Goal: Information Seeking & Learning: Find specific fact

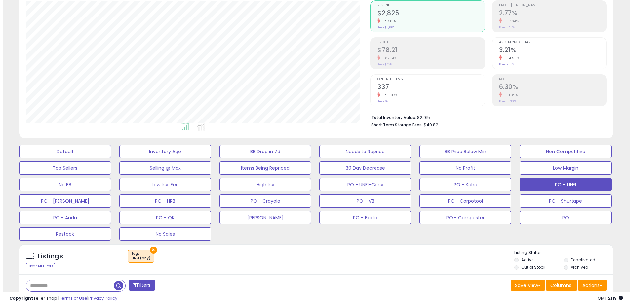
scroll to position [66, 0]
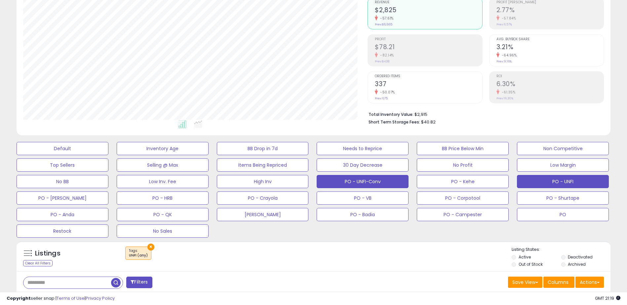
click at [108, 155] on button "PO - UNFI-Conv" at bounding box center [63, 148] width 92 height 13
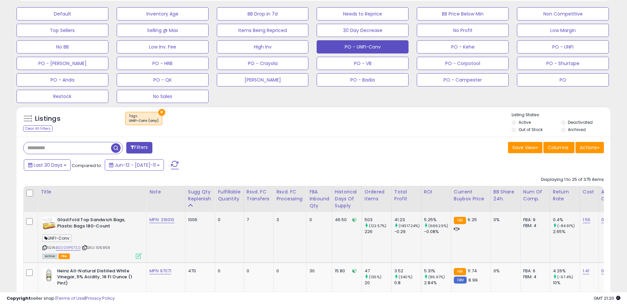
scroll to position [231, 0]
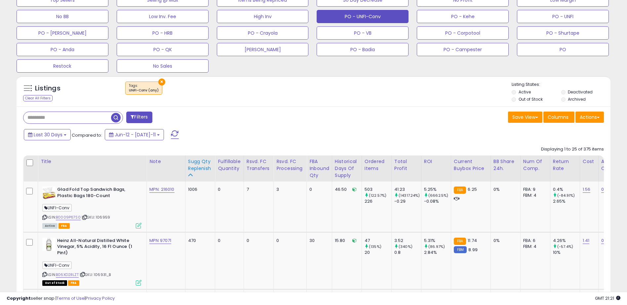
drag, startPoint x: 69, startPoint y: 218, endPoint x: 187, endPoint y: 160, distance: 131.8
drag, startPoint x: 57, startPoint y: 217, endPoint x: 80, endPoint y: 218, distance: 23.1
click at [80, 218] on div "ASIN: B0009P67S0 | SKU: 106959 Active FBA" at bounding box center [91, 207] width 99 height 41
copy div "B0009P67S0"
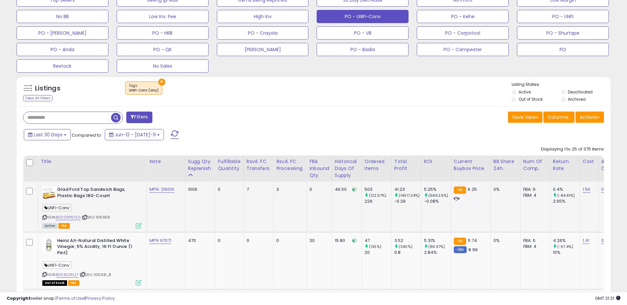
click at [102, 217] on span "| SKU: 106959" at bounding box center [96, 217] width 28 height 5
copy span "106959"
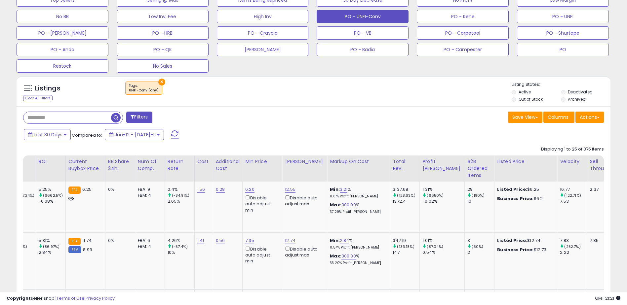
scroll to position [0, 0]
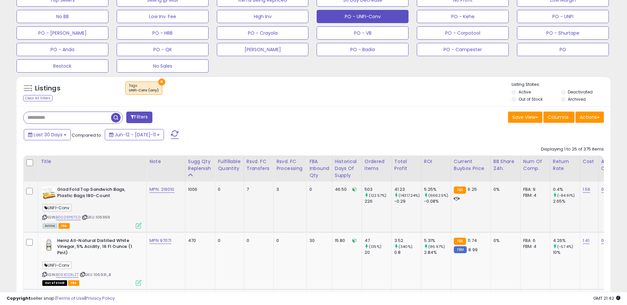
click at [120, 205] on div "UNFI-Conv" at bounding box center [91, 208] width 99 height 9
drag, startPoint x: 176, startPoint y: 190, endPoint x: 162, endPoint y: 191, distance: 15.0
click at [162, 191] on div "MPN: 216010" at bounding box center [164, 190] width 31 height 6
copy link "216010"
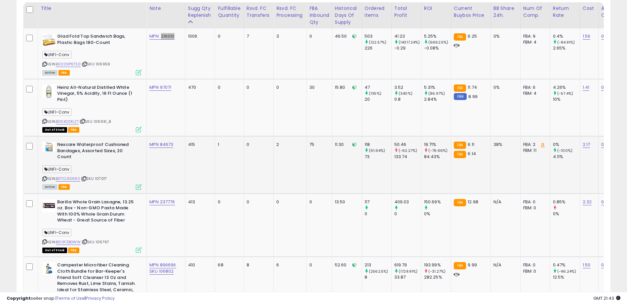
scroll to position [396, 0]
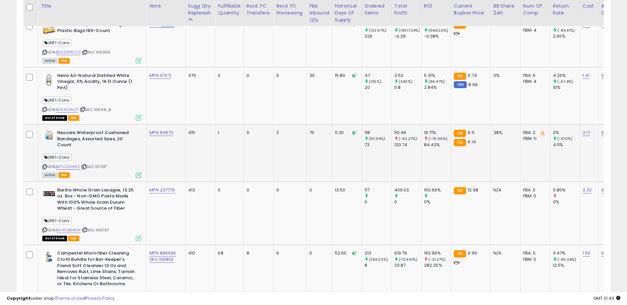
drag, startPoint x: 57, startPoint y: 161, endPoint x: 79, endPoint y: 161, distance: 21.8
click at [79, 161] on div "ASIN: B07CL6S692 | SKU: 107017 Active FBA" at bounding box center [91, 153] width 99 height 47
copy div "B07CL6S692"
drag, startPoint x: 178, startPoint y: 131, endPoint x: 161, endPoint y: 132, distance: 17.2
click at [161, 132] on div "MPN 84673" at bounding box center [164, 133] width 31 height 6
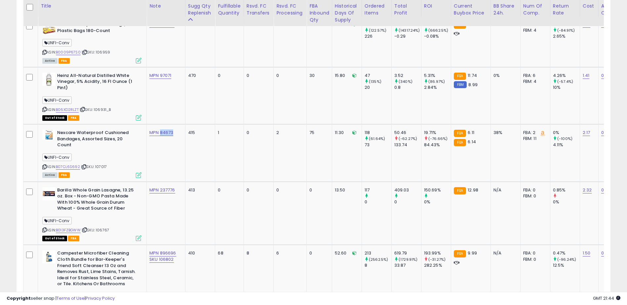
copy link "84673"
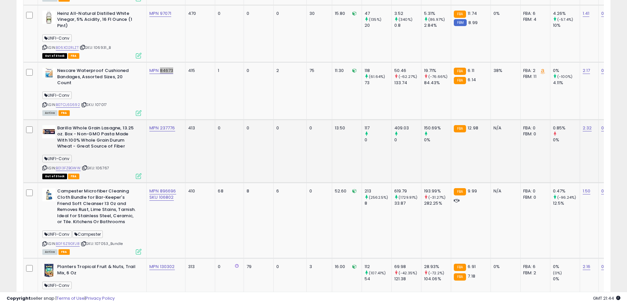
scroll to position [462, 0]
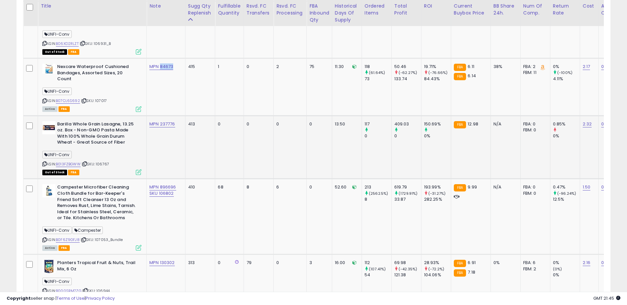
drag, startPoint x: 57, startPoint y: 157, endPoint x: 81, endPoint y: 160, distance: 24.6
click at [81, 160] on div "ASIN: B013FZBGWW | SKU: 106767 Out of Stock FBA" at bounding box center [91, 148] width 99 height 54
copy div "B013FZBGWW"
drag, startPoint x: 177, startPoint y: 120, endPoint x: 161, endPoint y: 119, distance: 16.3
click at [161, 121] on div "MPN 237776" at bounding box center [164, 124] width 31 height 6
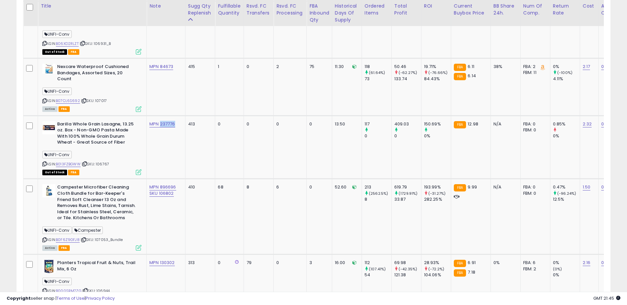
copy link "237776"
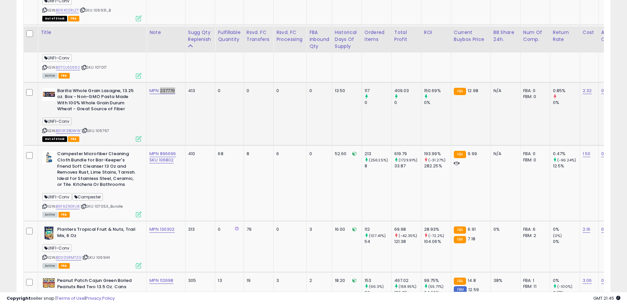
scroll to position [528, 0]
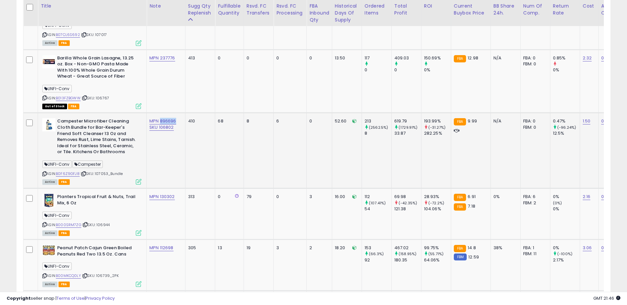
drag, startPoint x: 179, startPoint y: 116, endPoint x: 161, endPoint y: 116, distance: 17.5
click at [161, 118] on div "MPN 896696 SKU 106802" at bounding box center [164, 124] width 31 height 12
copy link "896696"
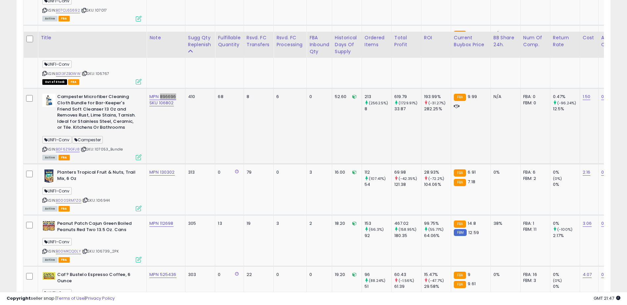
scroll to position [595, 0]
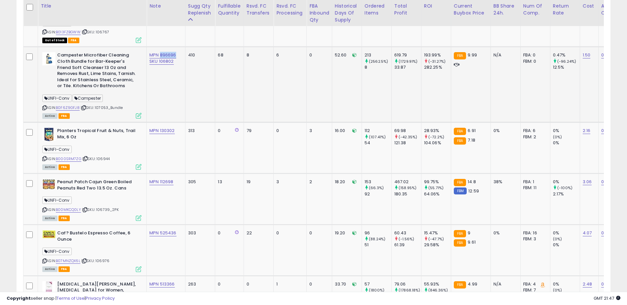
drag, startPoint x: 56, startPoint y: 103, endPoint x: 79, endPoint y: 104, distance: 22.1
click at [79, 104] on div "ASIN: B0F6Z9GFJ8 | SKU: 107053_Bundle Active FBA" at bounding box center [91, 85] width 99 height 66
copy div "B0F6Z9GFJ8"
drag, startPoint x: 58, startPoint y: 153, endPoint x: 80, endPoint y: 153, distance: 21.8
click at [80, 153] on div "ASIN: B000SRM7ZG | SKU: 106944 Active FBA" at bounding box center [91, 148] width 99 height 41
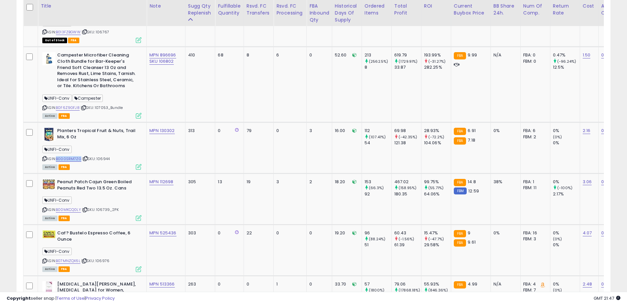
copy link "B000SRM7ZG"
drag, startPoint x: 179, startPoint y: 126, endPoint x: 160, endPoint y: 125, distance: 19.2
click at [160, 128] on div "MPN 130302" at bounding box center [164, 131] width 31 height 6
drag, startPoint x: 57, startPoint y: 203, endPoint x: 81, endPoint y: 202, distance: 24.1
click at [81, 202] on div "ASIN: B00MKCQ0LY | SKU: 106739_2PK Active FBA" at bounding box center [91, 199] width 99 height 41
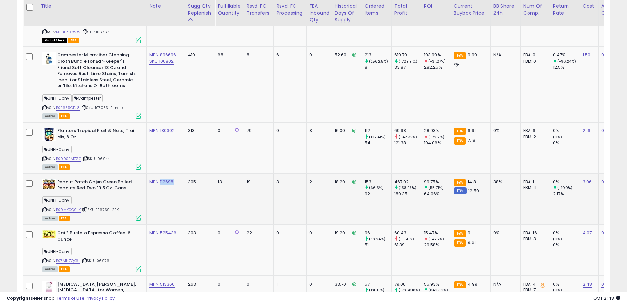
drag, startPoint x: 176, startPoint y: 176, endPoint x: 160, endPoint y: 176, distance: 16.5
click at [160, 179] on div "MPN 112698" at bounding box center [164, 182] width 31 height 6
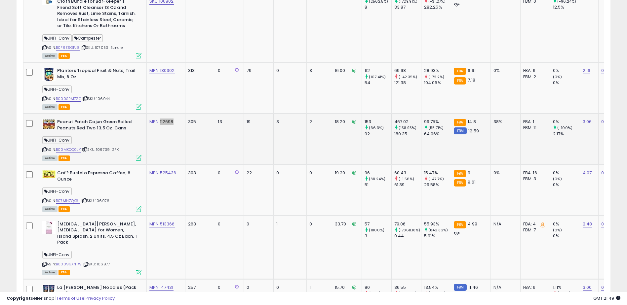
scroll to position [661, 0]
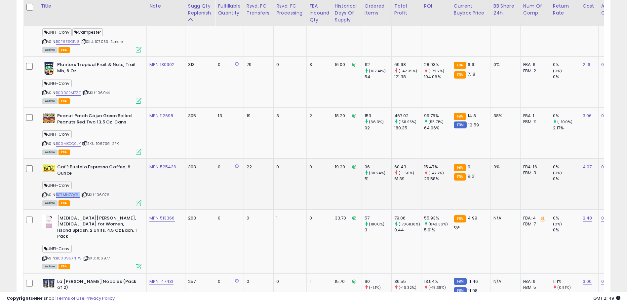
drag, startPoint x: 60, startPoint y: 189, endPoint x: 81, endPoint y: 189, distance: 20.8
click at [81, 189] on div "ASIN: B07MNZQX6L | SKU: 106976 Active FBA" at bounding box center [91, 184] width 99 height 41
drag, startPoint x: 177, startPoint y: 162, endPoint x: 161, endPoint y: 162, distance: 16.5
click at [161, 164] on div "MPN 525436" at bounding box center [164, 167] width 31 height 6
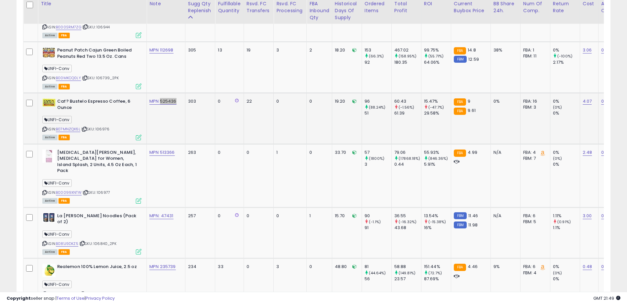
scroll to position [727, 0]
drag, startPoint x: 56, startPoint y: 180, endPoint x: 81, endPoint y: 181, distance: 24.5
click at [81, 181] on div "ASIN: B00099XNTW | SKU: 106977 Active FBA" at bounding box center [91, 176] width 99 height 54
drag, startPoint x: 176, startPoint y: 147, endPoint x: 160, endPoint y: 146, distance: 16.6
click at [160, 149] on div "MPN 513366" at bounding box center [164, 152] width 31 height 6
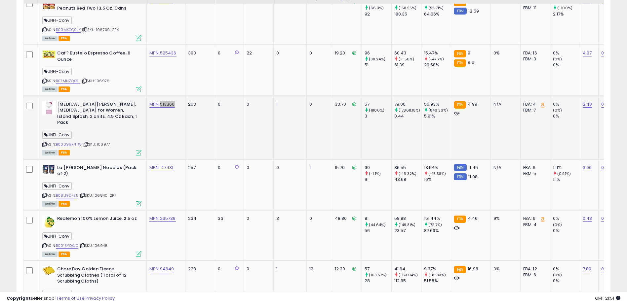
scroll to position [793, 0]
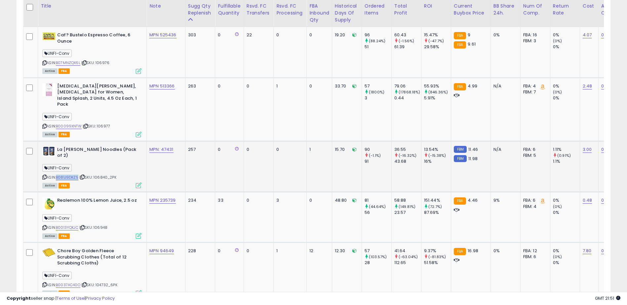
drag, startPoint x: 57, startPoint y: 162, endPoint x: 78, endPoint y: 161, distance: 20.8
click at [78, 161] on div "ASIN: B081J9DKZ5 | SKU: 106840_2PK Active FBA" at bounding box center [91, 167] width 99 height 41
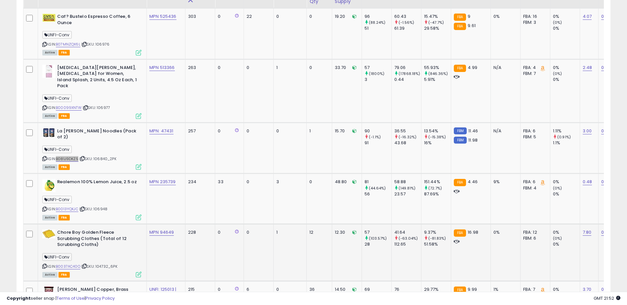
scroll to position [826, 0]
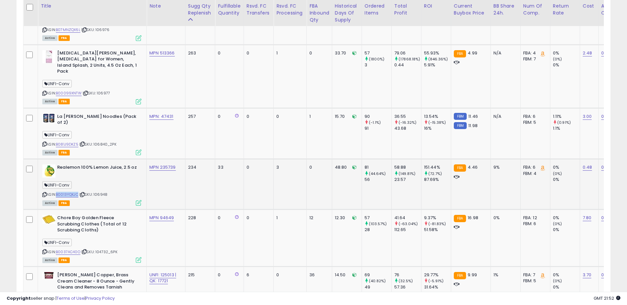
drag, startPoint x: 68, startPoint y: 179, endPoint x: 79, endPoint y: 177, distance: 11.1
click at [79, 177] on div "ASIN: B0013YQKJC | SKU: 106948 Active FBA" at bounding box center [91, 184] width 99 height 41
drag, startPoint x: 178, startPoint y: 152, endPoint x: 160, endPoint y: 150, distance: 18.3
click at [160, 164] on div "MPN 235739" at bounding box center [164, 167] width 31 height 6
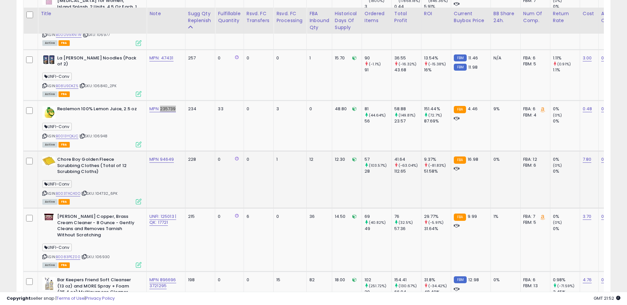
scroll to position [892, 0]
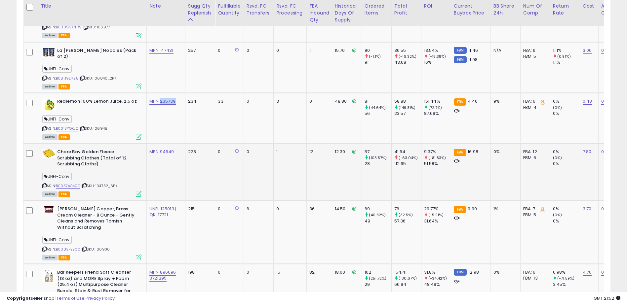
drag, startPoint x: 57, startPoint y: 170, endPoint x: 80, endPoint y: 169, distance: 23.5
click at [80, 169] on div "ASIN: B0037AC40O | SKU: 104732_6PK Active FBA" at bounding box center [91, 172] width 99 height 47
drag, startPoint x: 173, startPoint y: 136, endPoint x: 161, endPoint y: 135, distance: 12.0
click at [161, 149] on div "MPN 94649" at bounding box center [164, 152] width 31 height 6
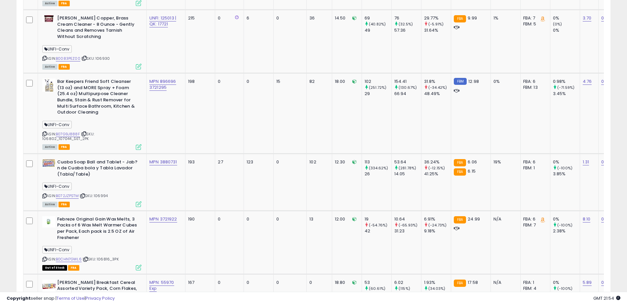
scroll to position [1024, 0]
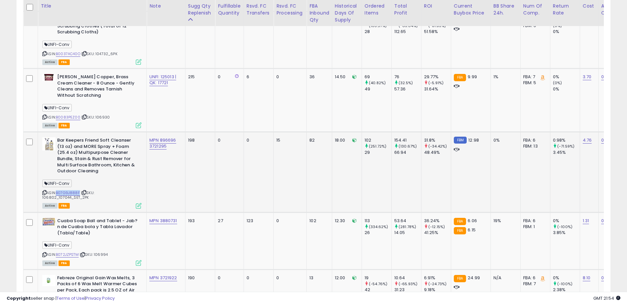
drag, startPoint x: 57, startPoint y: 176, endPoint x: 80, endPoint y: 175, distance: 23.2
click at [80, 175] on div "ASIN: B07G9J888F | SKU: 106802_107044_SET_2PK Active FBA" at bounding box center [91, 172] width 99 height 70
drag, startPoint x: 168, startPoint y: 129, endPoint x: 150, endPoint y: 130, distance: 17.8
click at [150, 137] on div "MPN 896696 3721295" at bounding box center [164, 143] width 31 height 12
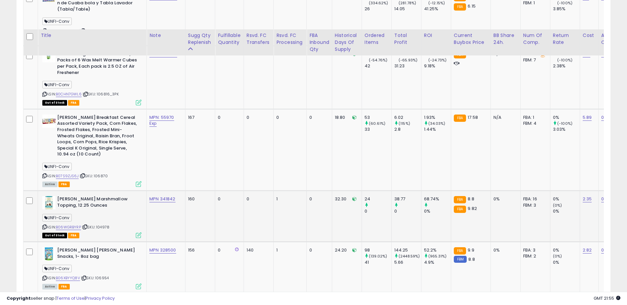
scroll to position [1288, 0]
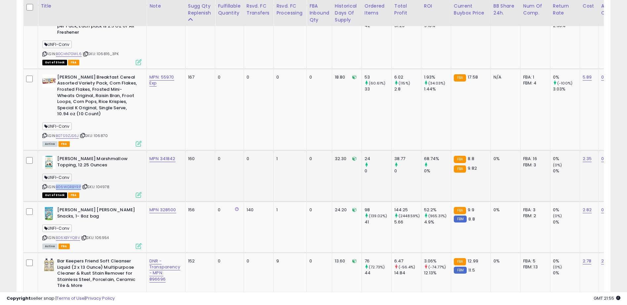
drag, startPoint x: 57, startPoint y: 170, endPoint x: 81, endPoint y: 168, distance: 23.5
click at [81, 168] on div "ASIN: B06WGRBYRP | SKU: 104978 Out of Stock FBA" at bounding box center [91, 176] width 99 height 41
drag, startPoint x: 175, startPoint y: 145, endPoint x: 161, endPoint y: 144, distance: 14.2
click at [161, 156] on div "MPN 341842" at bounding box center [164, 159] width 31 height 6
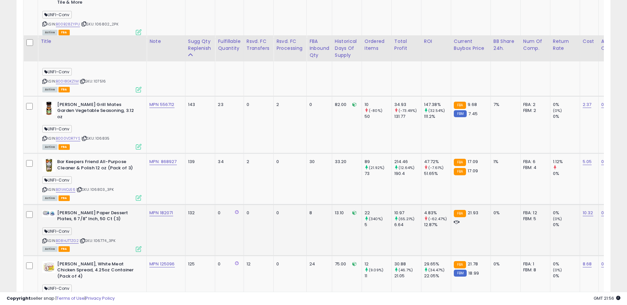
scroll to position [1618, 0]
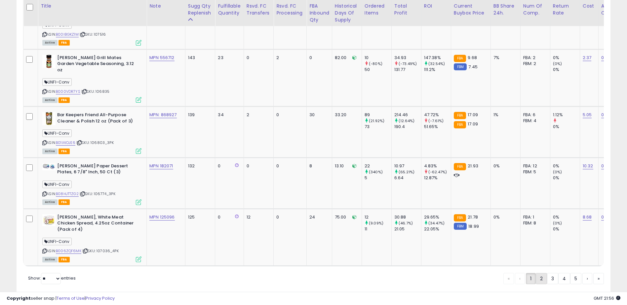
click at [558, 273] on link "2" at bounding box center [564, 278] width 12 height 11
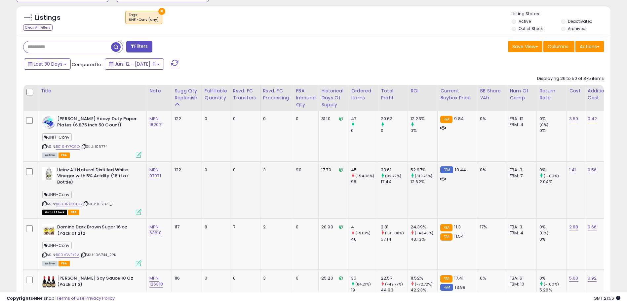
scroll to position [303, 0]
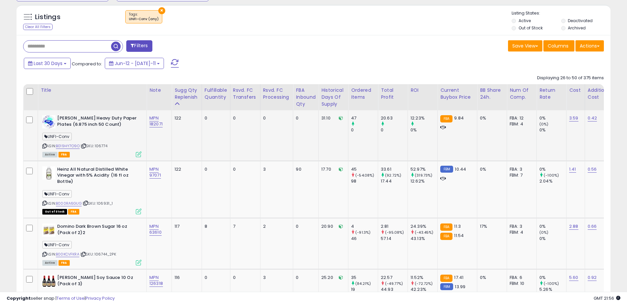
drag, startPoint x: 57, startPoint y: 145, endPoint x: 80, endPoint y: 145, distance: 23.1
click at [80, 145] on div "ASIN: B019HY7O9O | SKU: 106774 Active FBA" at bounding box center [91, 135] width 99 height 41
drag, startPoint x: 164, startPoint y: 125, endPoint x: 150, endPoint y: 125, distance: 14.5
click at [150, 125] on div "MPN 182071" at bounding box center [157, 121] width 17 height 12
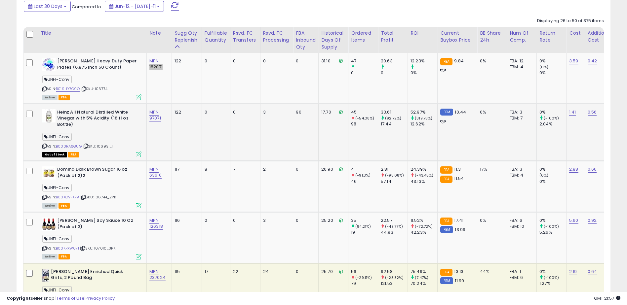
scroll to position [369, 0]
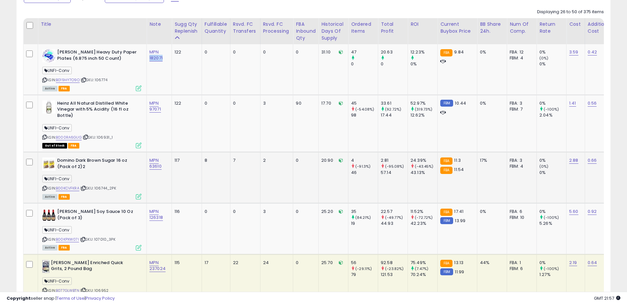
drag, startPoint x: 57, startPoint y: 188, endPoint x: 80, endPoint y: 186, distance: 22.2
click at [80, 187] on div "ASIN: B00KCVFKRA | SKU: 106744_2PK Active FBA" at bounding box center [91, 178] width 99 height 41
drag, startPoint x: 163, startPoint y: 168, endPoint x: 150, endPoint y: 166, distance: 12.3
click at [150, 166] on div "MPN 63610" at bounding box center [157, 164] width 17 height 12
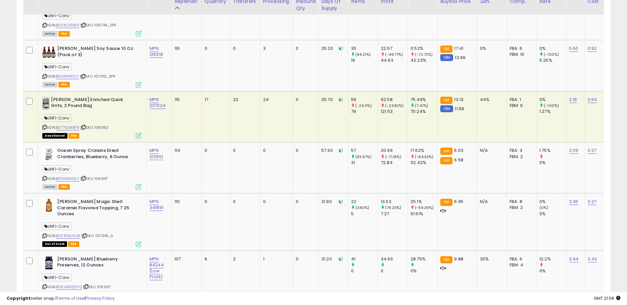
scroll to position [534, 0]
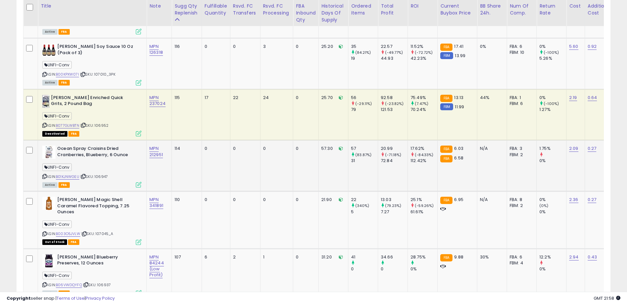
drag, startPoint x: 56, startPoint y: 176, endPoint x: 80, endPoint y: 177, distance: 24.1
click at [80, 177] on div "ASIN: B01KJNWGEU | SKU: 106947 Active FBA" at bounding box center [91, 166] width 99 height 41
drag, startPoint x: 167, startPoint y: 105, endPoint x: 156, endPoint y: 106, distance: 10.9
drag, startPoint x: 164, startPoint y: 155, endPoint x: 148, endPoint y: 156, distance: 16.2
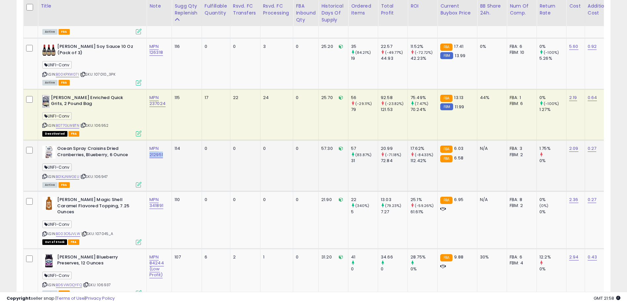
click at [148, 156] on td "MPN 212951" at bounding box center [159, 165] width 25 height 51
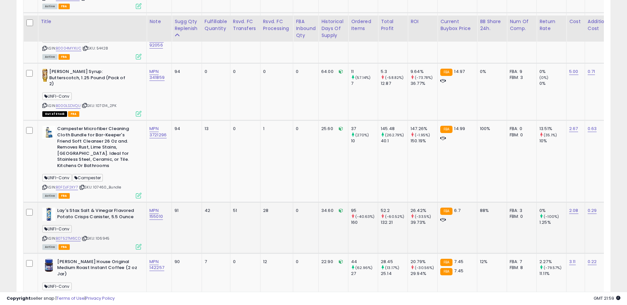
scroll to position [1161, 0]
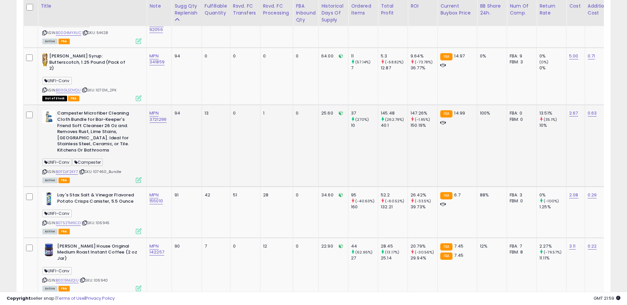
drag, startPoint x: 56, startPoint y: 147, endPoint x: 78, endPoint y: 148, distance: 21.5
click at [78, 148] on div "ASIN: B0FDJF2KY7 | SKU: 107460_Bundle Active FBA" at bounding box center [91, 146] width 99 height 72
drag, startPoint x: 166, startPoint y: 103, endPoint x: 149, endPoint y: 102, distance: 17.2
click at [149, 110] on div "MPN 3721296" at bounding box center [157, 116] width 17 height 12
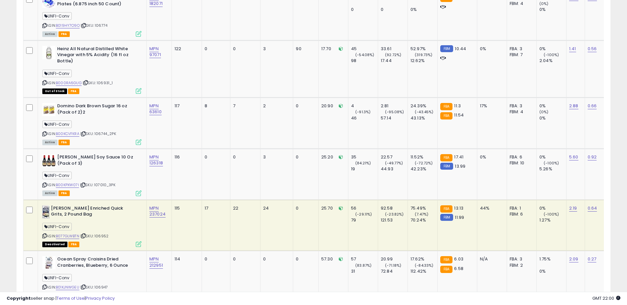
scroll to position [0, 0]
